Goal: Understand process/instructions

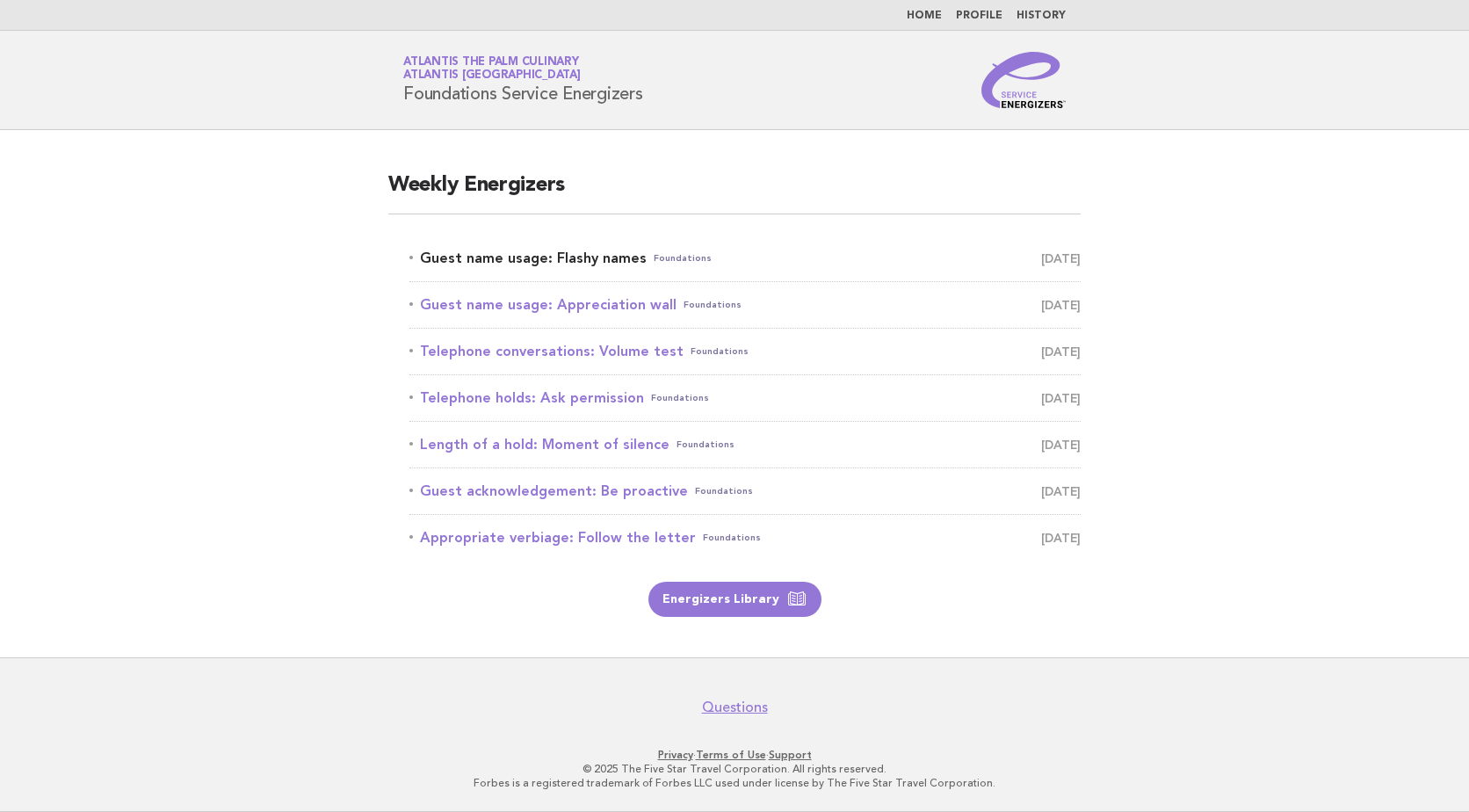
click at [559, 258] on link "Guest name usage: Flashy names Foundations August 17" at bounding box center [746, 258] width 672 height 24
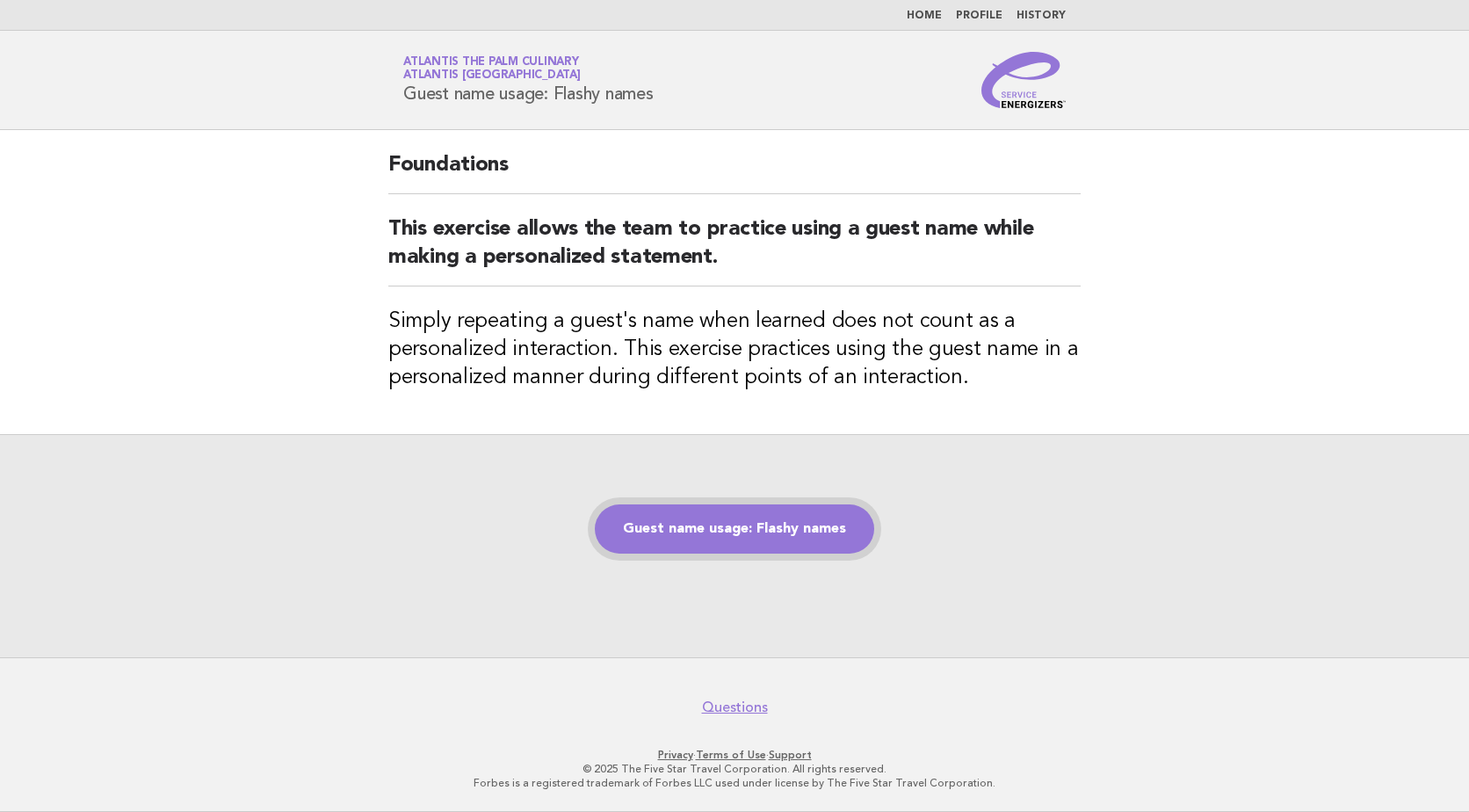
click at [725, 535] on link "Guest name usage: Flashy names" at bounding box center [734, 529] width 280 height 49
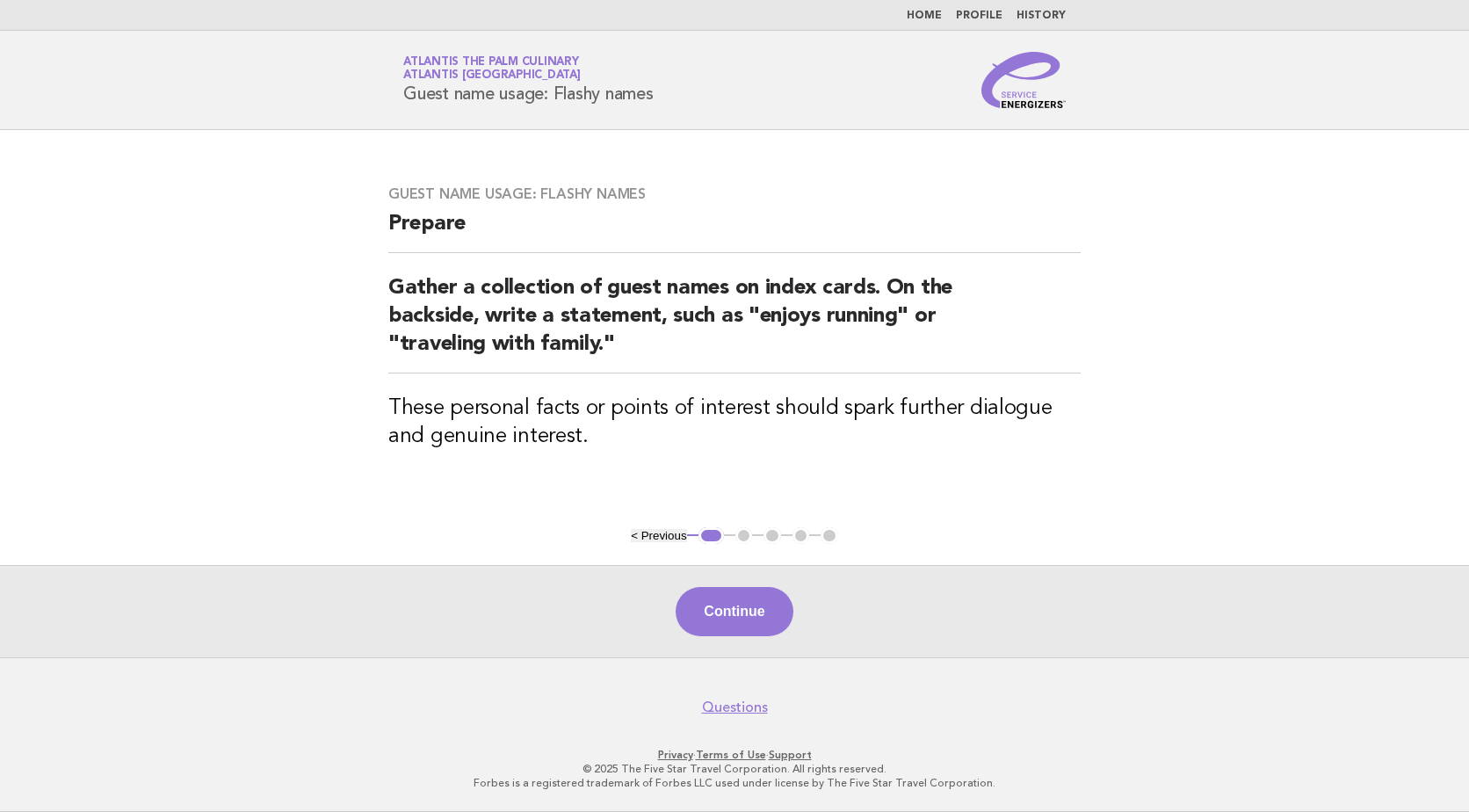
click at [1232, 421] on main "Guest name usage: Flashy names Prepare Gather a collection of guest names on in…" at bounding box center [734, 394] width 1469 height 527
click at [762, 615] on button "Continue" at bounding box center [734, 611] width 117 height 49
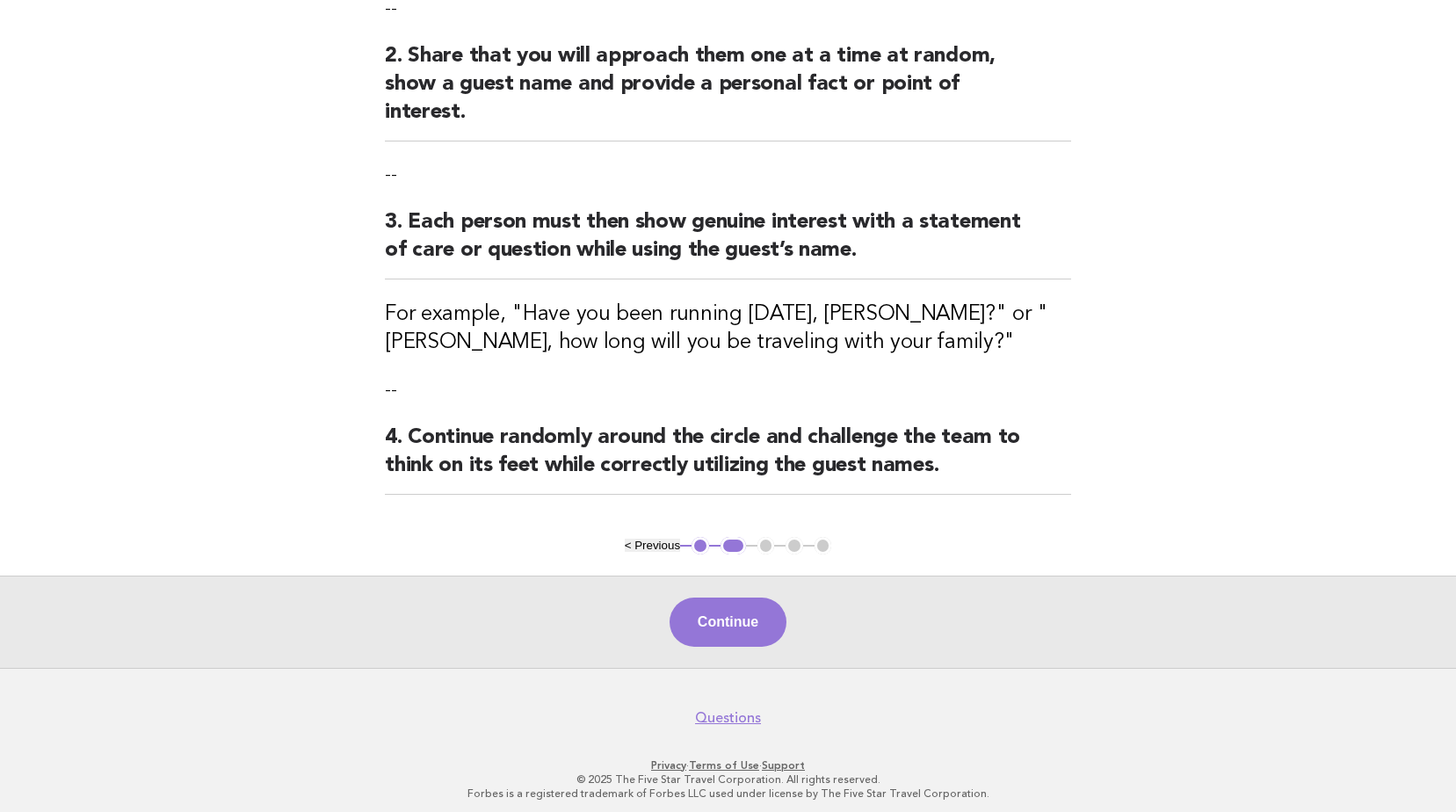
scroll to position [317, 0]
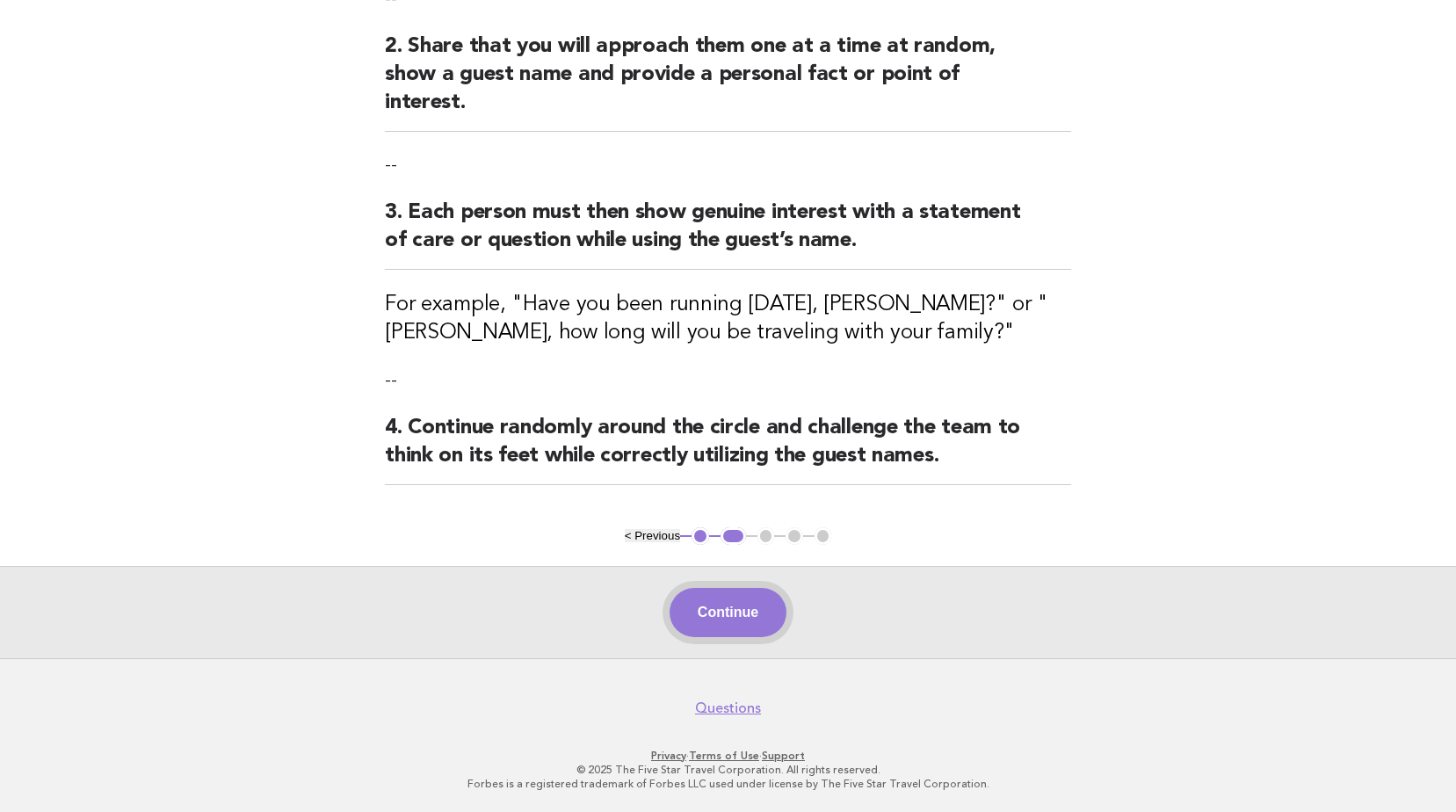
click at [702, 613] on button "Continue" at bounding box center [728, 612] width 117 height 49
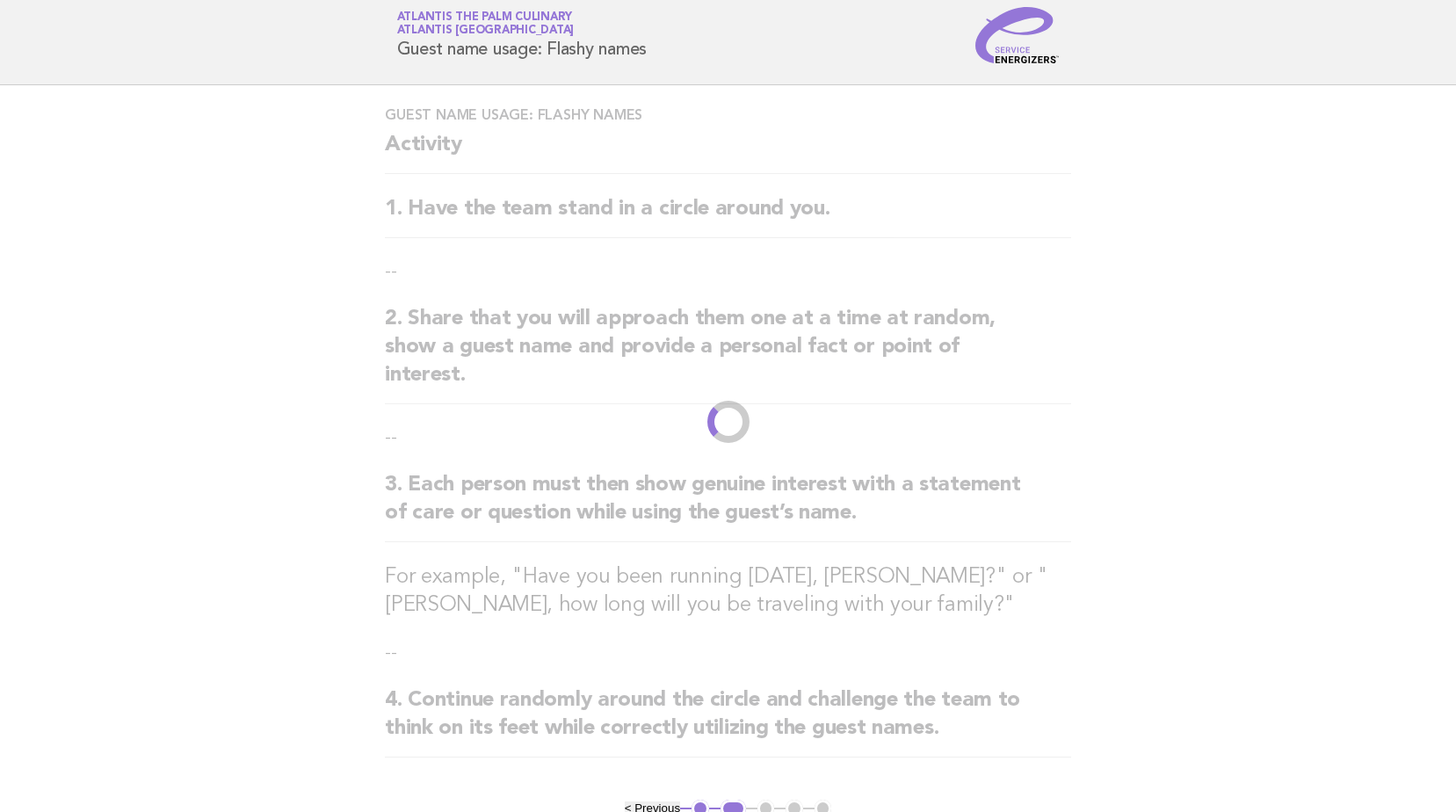
scroll to position [0, 0]
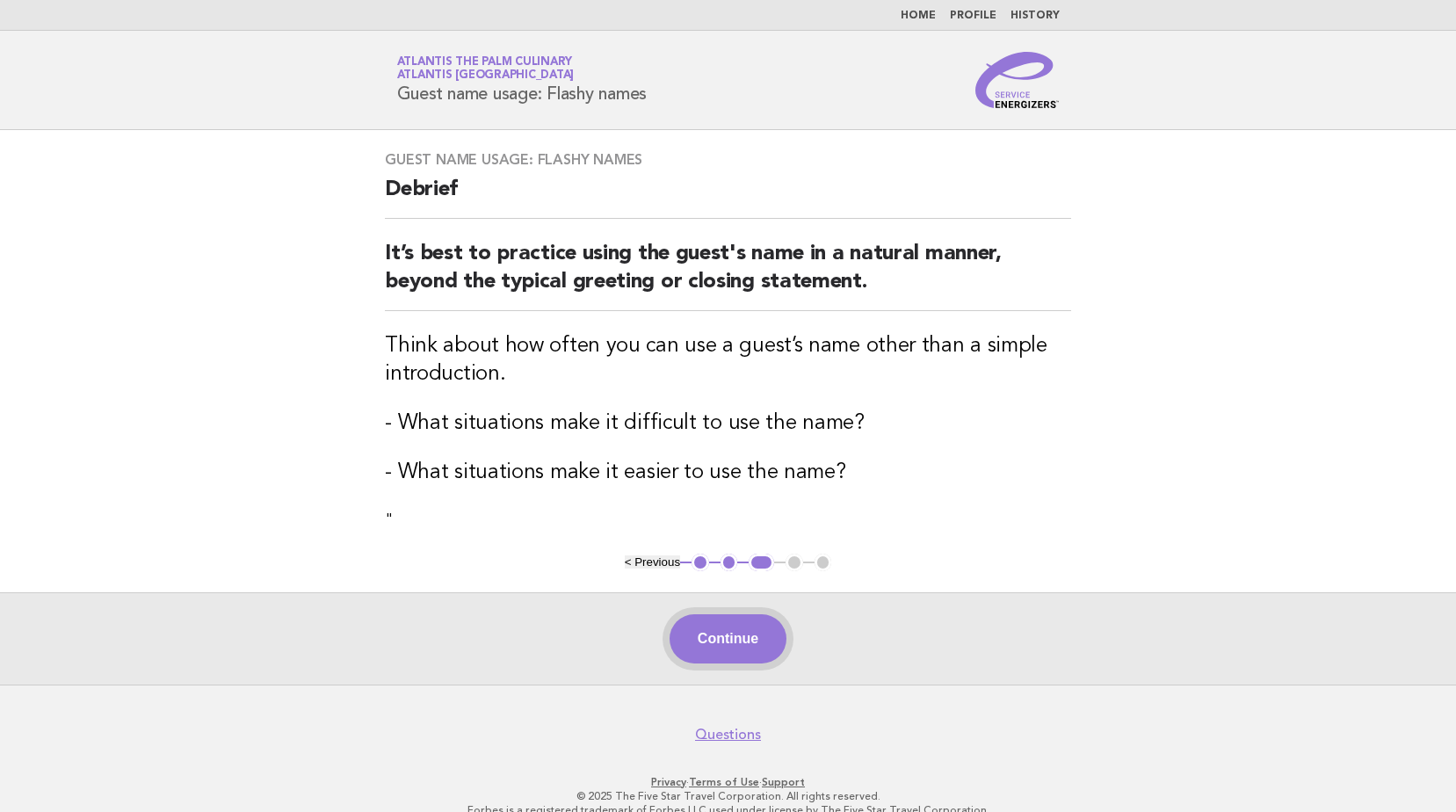
click at [703, 654] on button "Continue" at bounding box center [728, 639] width 117 height 49
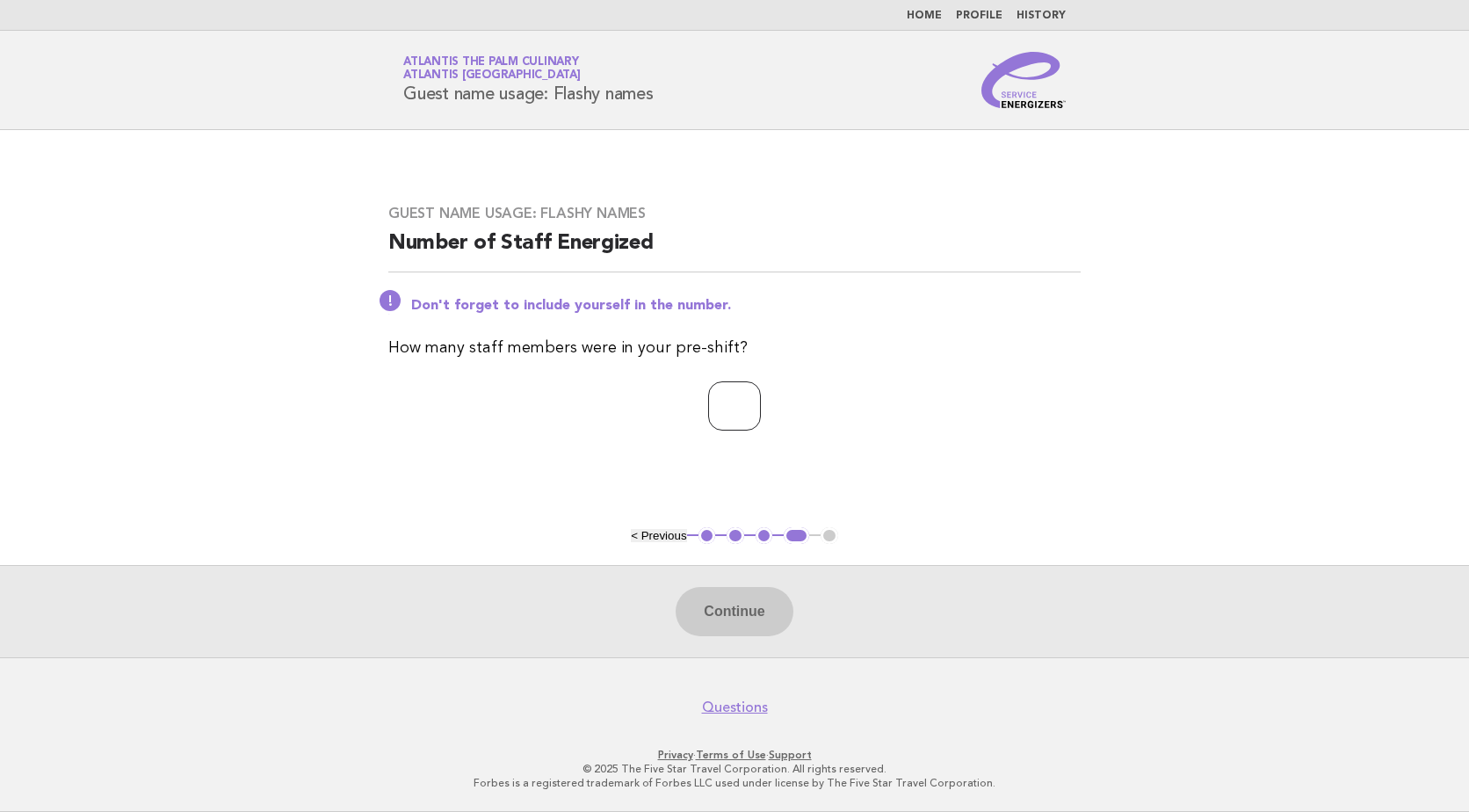
click at [725, 414] on input "number" at bounding box center [734, 406] width 53 height 49
type input "**"
click at [706, 612] on button "Continue" at bounding box center [734, 611] width 117 height 49
